Goal: Communication & Community: Answer question/provide support

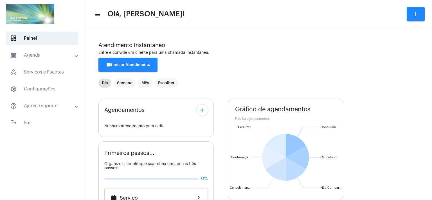
click at [135, 66] on span "videocam Iniciar Atendimento" at bounding box center [128, 65] width 45 height 4
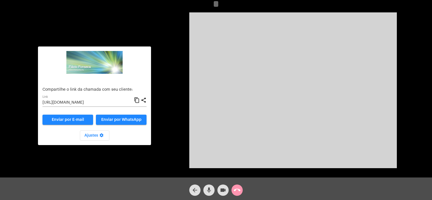
click at [88, 102] on input "[URL][DOMAIN_NAME]" at bounding box center [88, 103] width 91 height 5
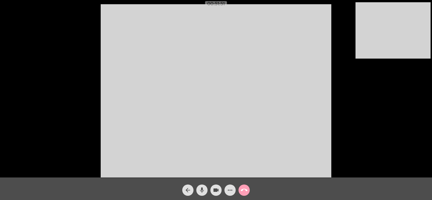
click at [245, 190] on mat-icon "call_end" at bounding box center [244, 190] width 7 height 7
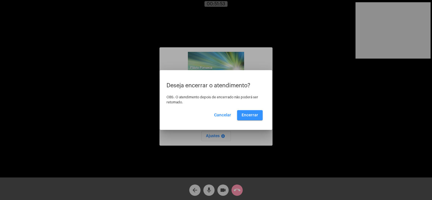
click at [249, 113] on span "Encerrar" at bounding box center [250, 115] width 17 height 4
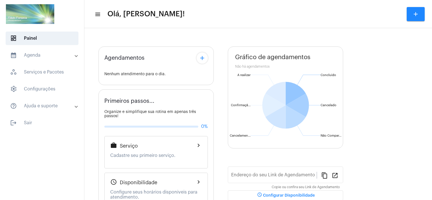
type input "[URL][DOMAIN_NAME]"
